Goal: Information Seeking & Learning: Check status

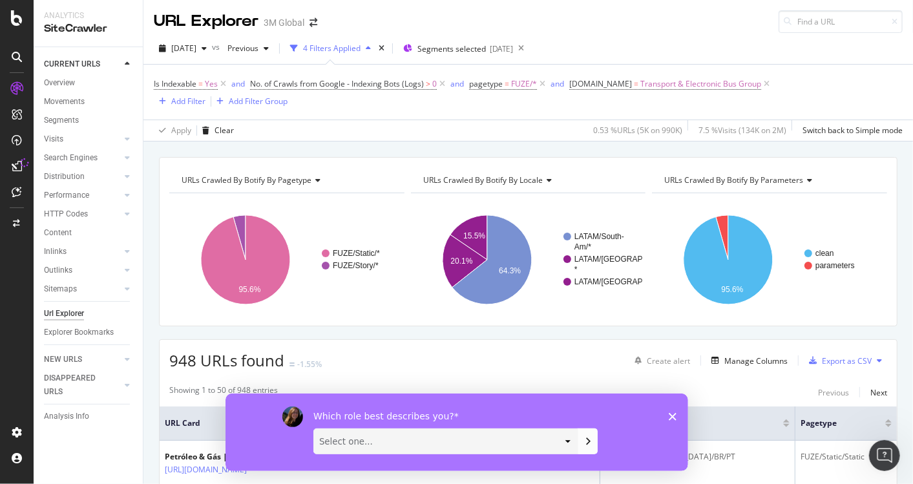
click at [670, 414] on polygon "Close survey" at bounding box center [672, 416] width 8 height 8
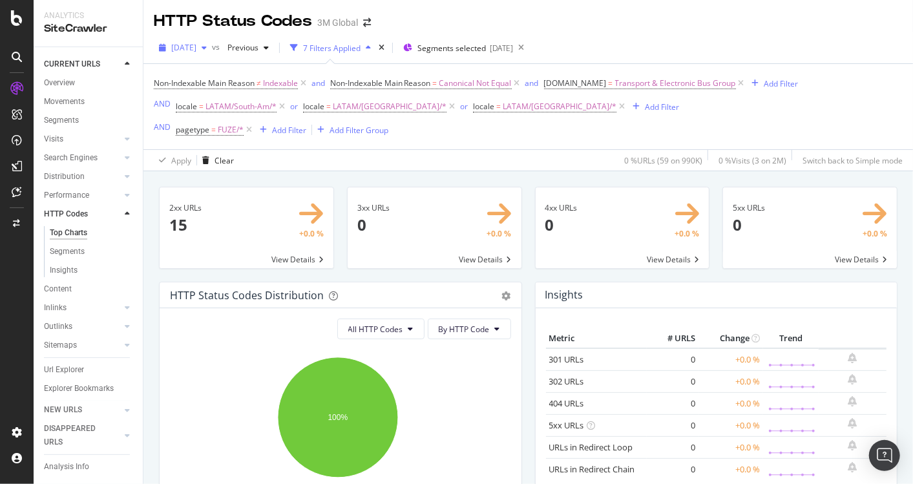
click at [212, 52] on div "2025 Sep. 14th" at bounding box center [183, 47] width 58 height 19
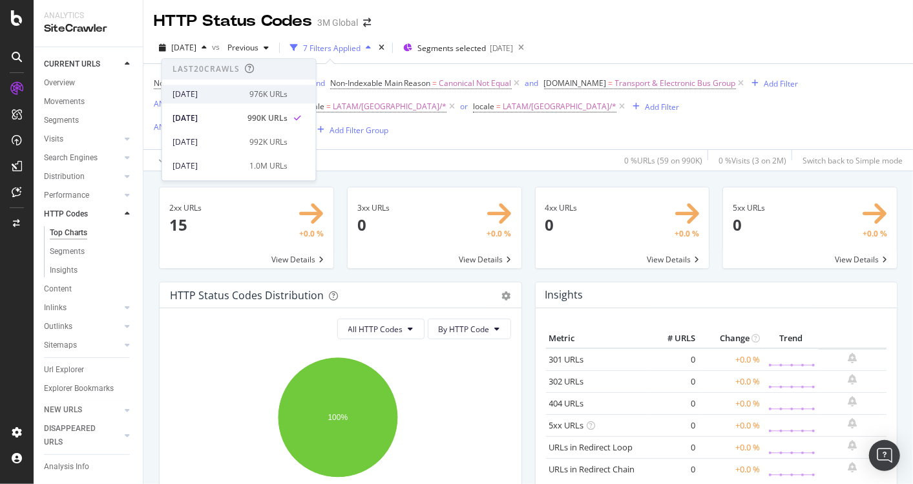
click at [224, 95] on div "2025 Sep. 21st" at bounding box center [207, 95] width 69 height 12
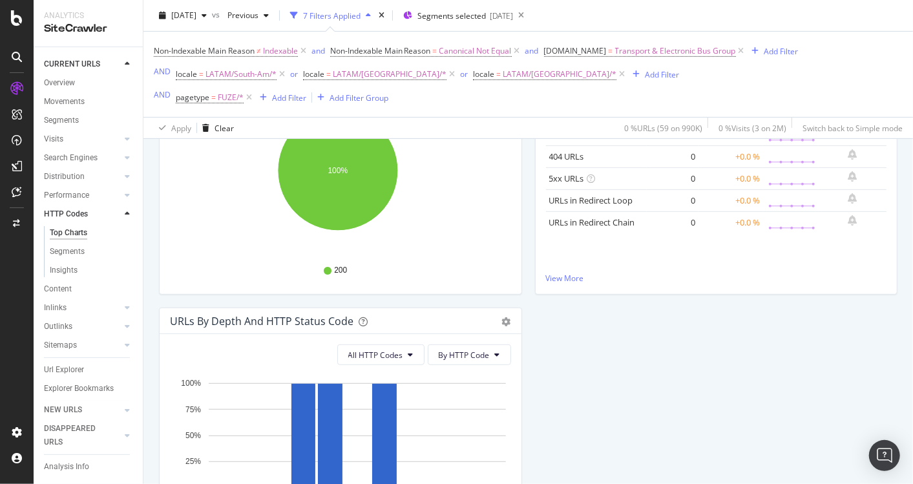
scroll to position [387, 0]
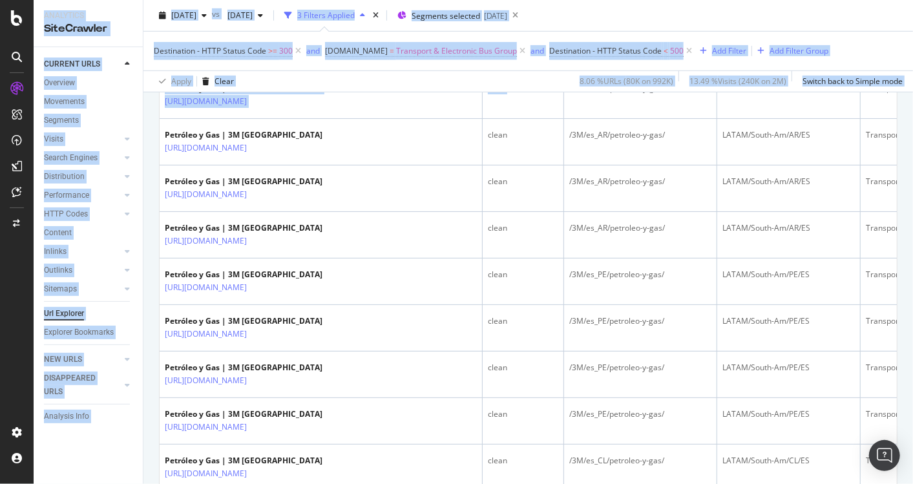
scroll to position [460, 0]
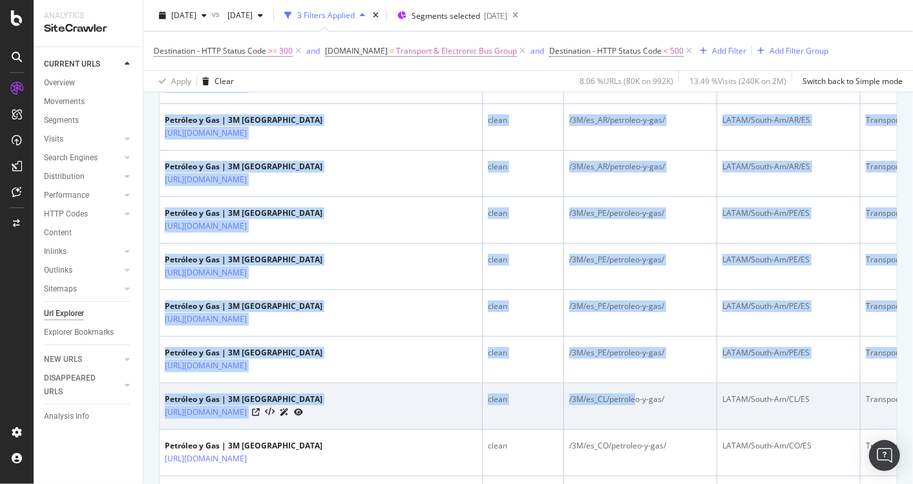
drag, startPoint x: 526, startPoint y: 388, endPoint x: 609, endPoint y: 388, distance: 82.7
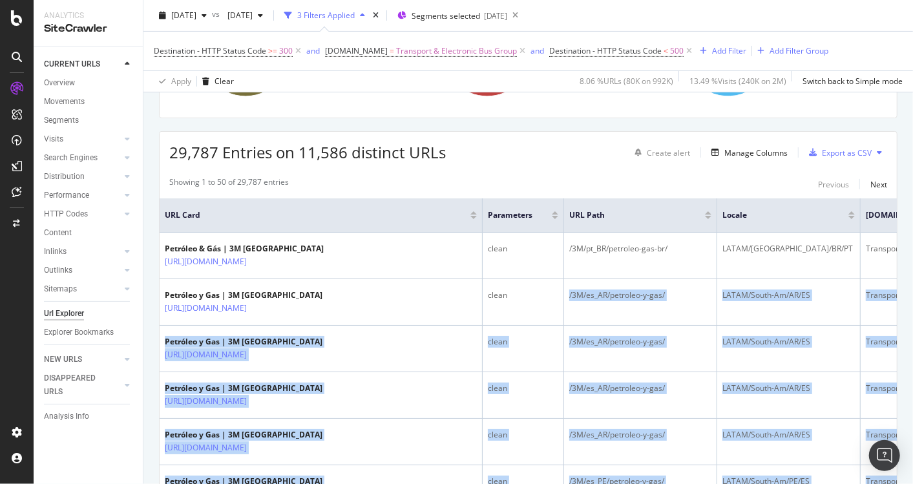
scroll to position [195, 0]
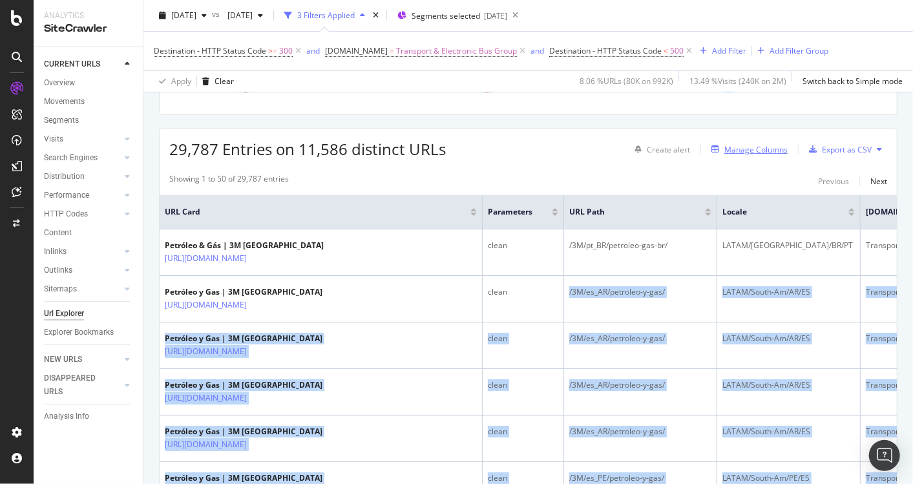
click at [762, 144] on div "Manage Columns" at bounding box center [756, 149] width 63 height 11
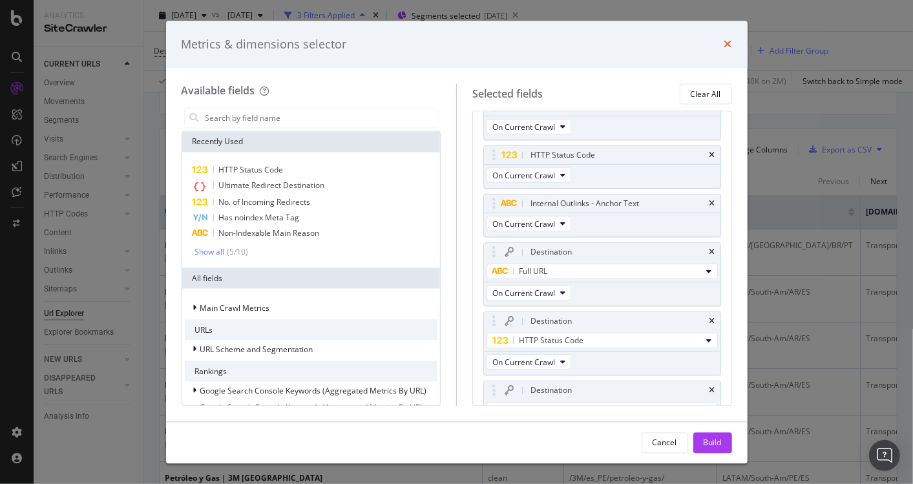
click at [725, 42] on icon "times" at bounding box center [729, 44] width 8 height 10
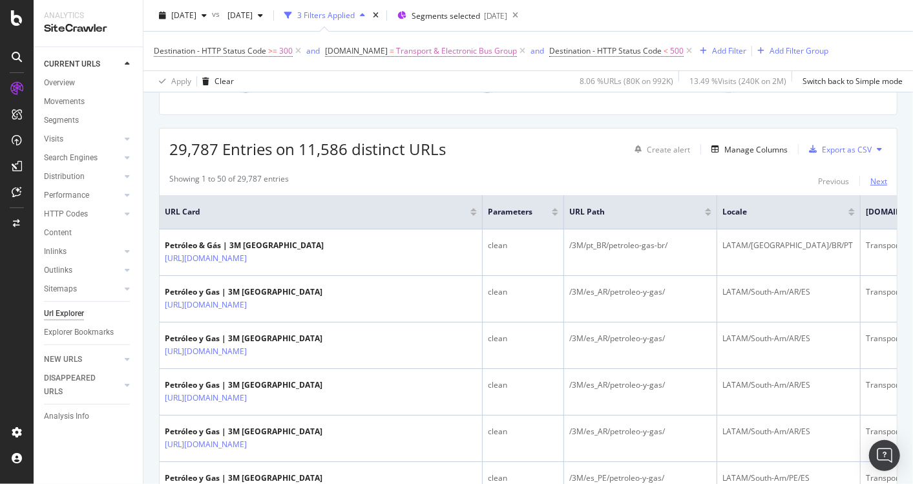
click at [871, 178] on div "Next" at bounding box center [879, 181] width 17 height 11
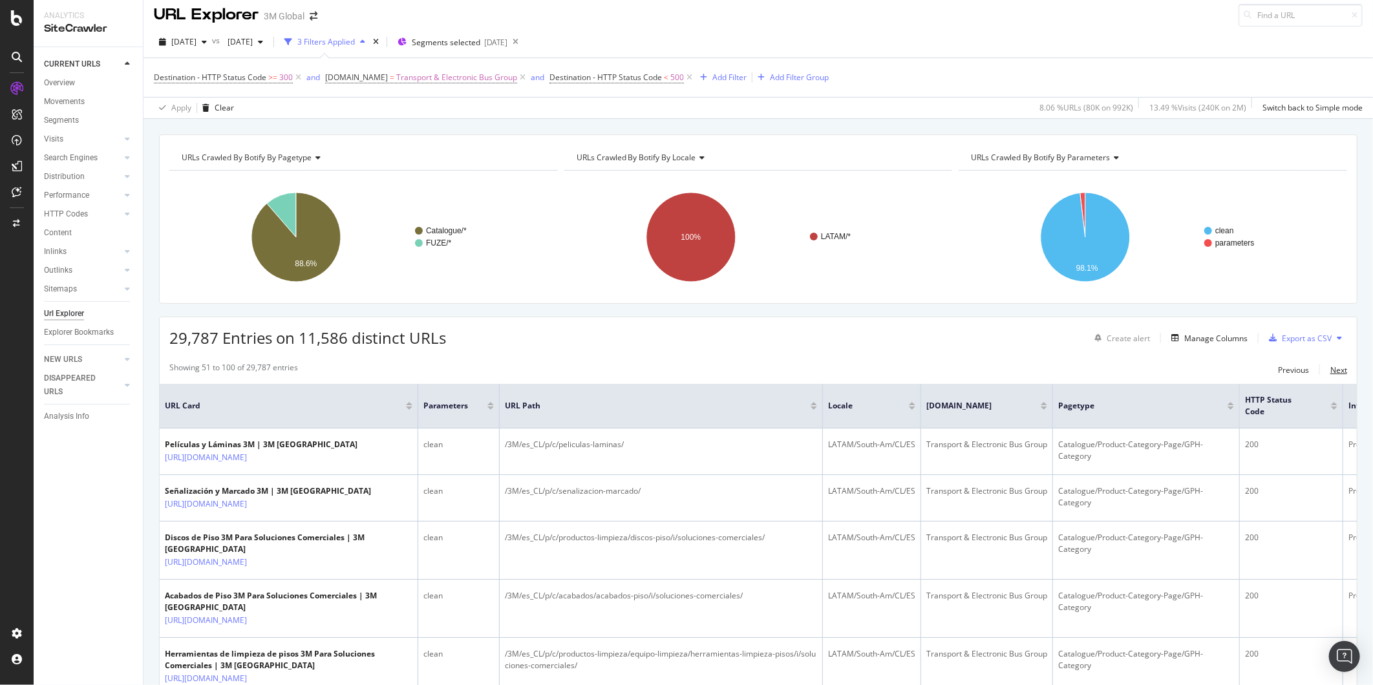
scroll to position [0, 0]
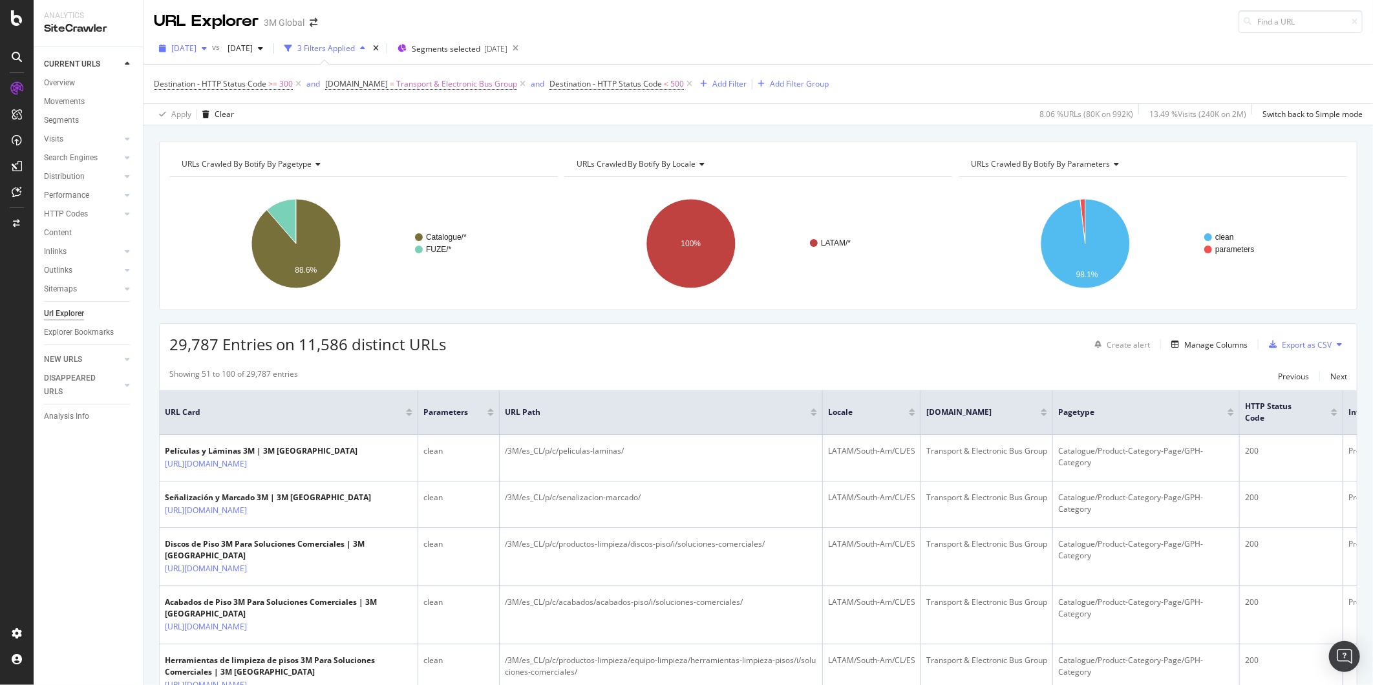
click at [196, 52] on span "[DATE]" at bounding box center [183, 48] width 25 height 11
click at [209, 92] on div "2025 Sep. 21st" at bounding box center [216, 95] width 86 height 12
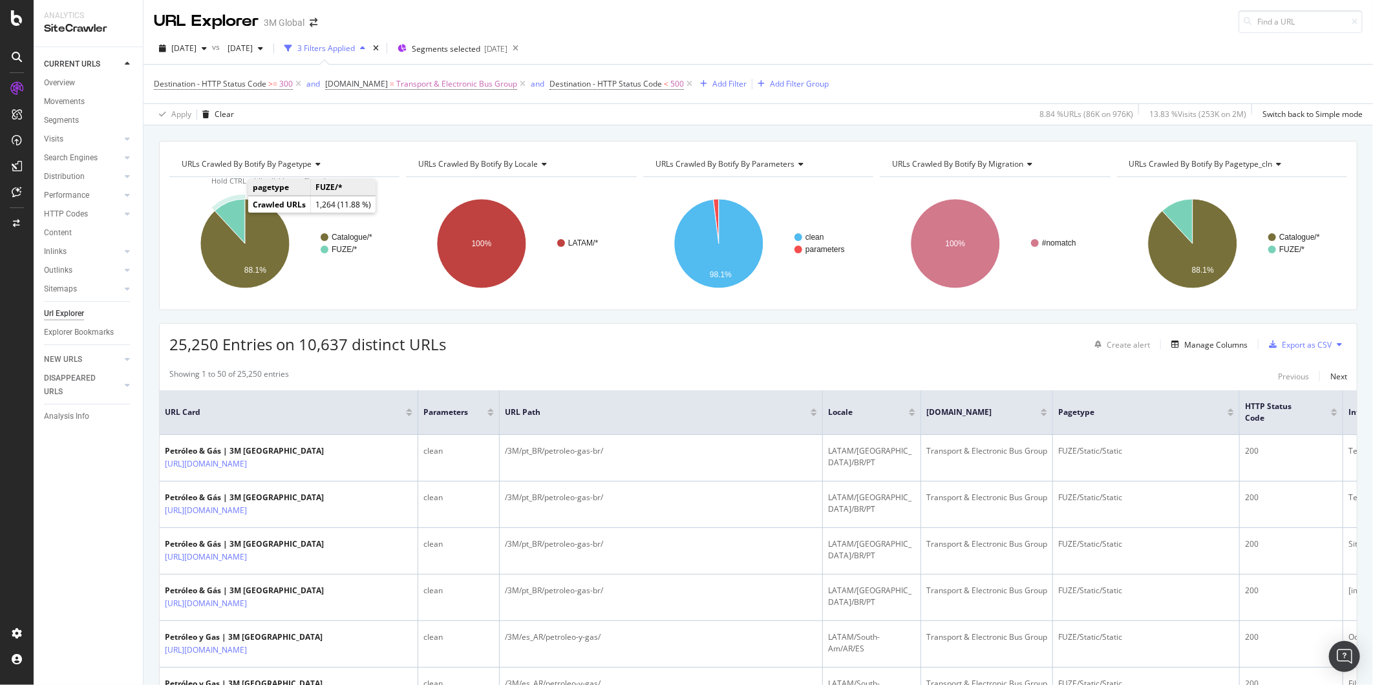
click at [234, 217] on icon "A chart." at bounding box center [230, 221] width 30 height 45
click at [231, 218] on icon "A chart." at bounding box center [230, 221] width 30 height 45
click at [237, 217] on icon "A chart." at bounding box center [230, 221] width 30 height 45
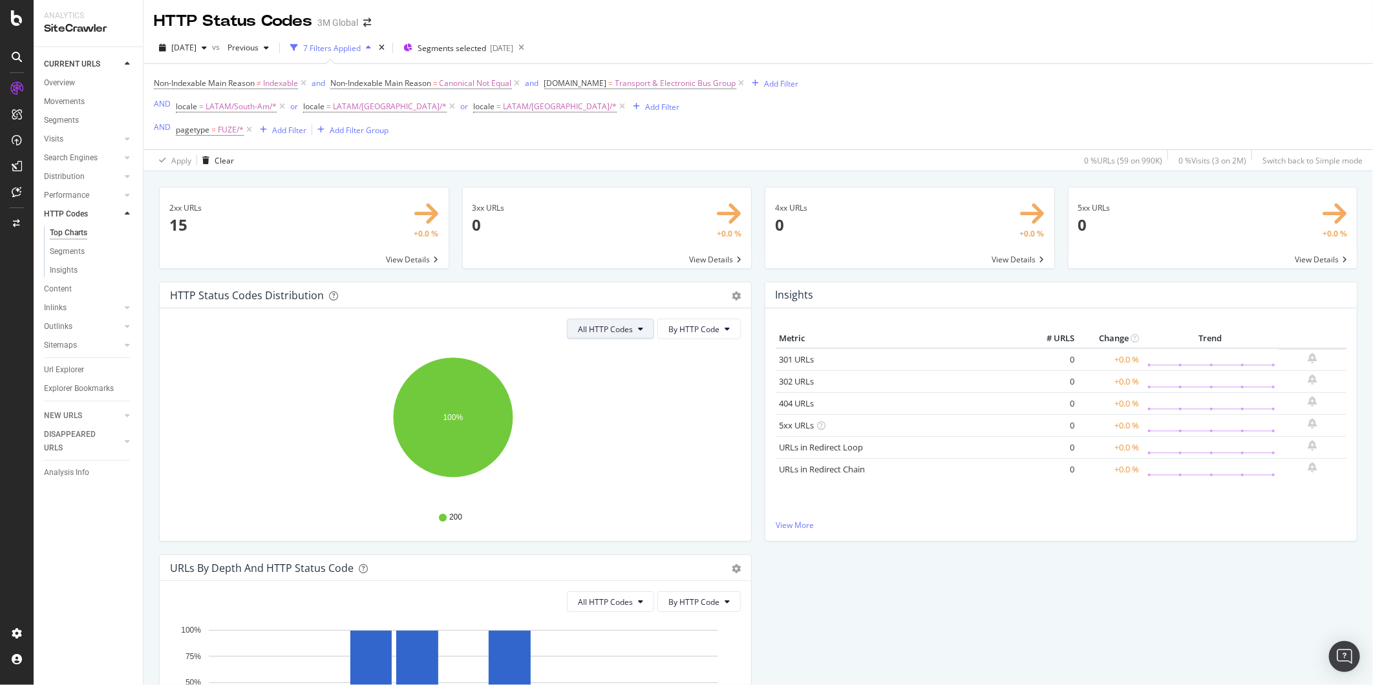
scroll to position [190, 0]
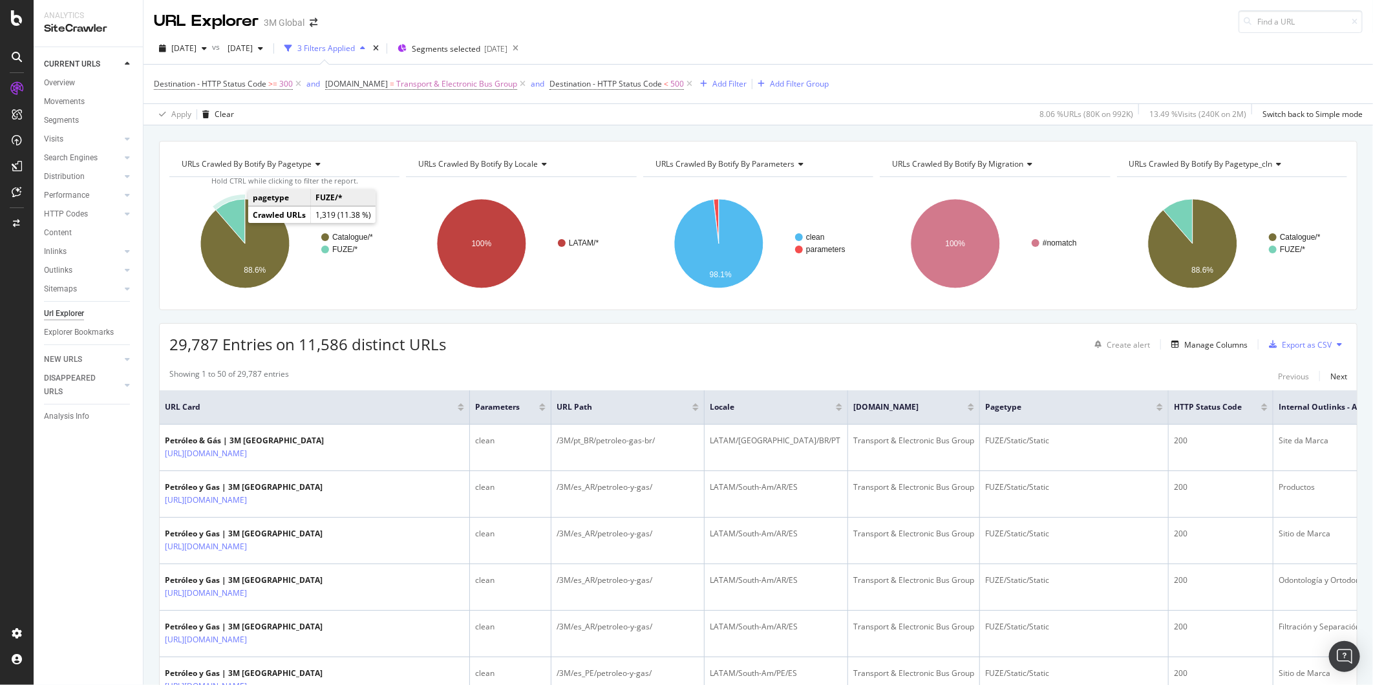
click at [242, 216] on icon "A chart." at bounding box center [230, 221] width 29 height 45
